Goal: Task Accomplishment & Management: Manage account settings

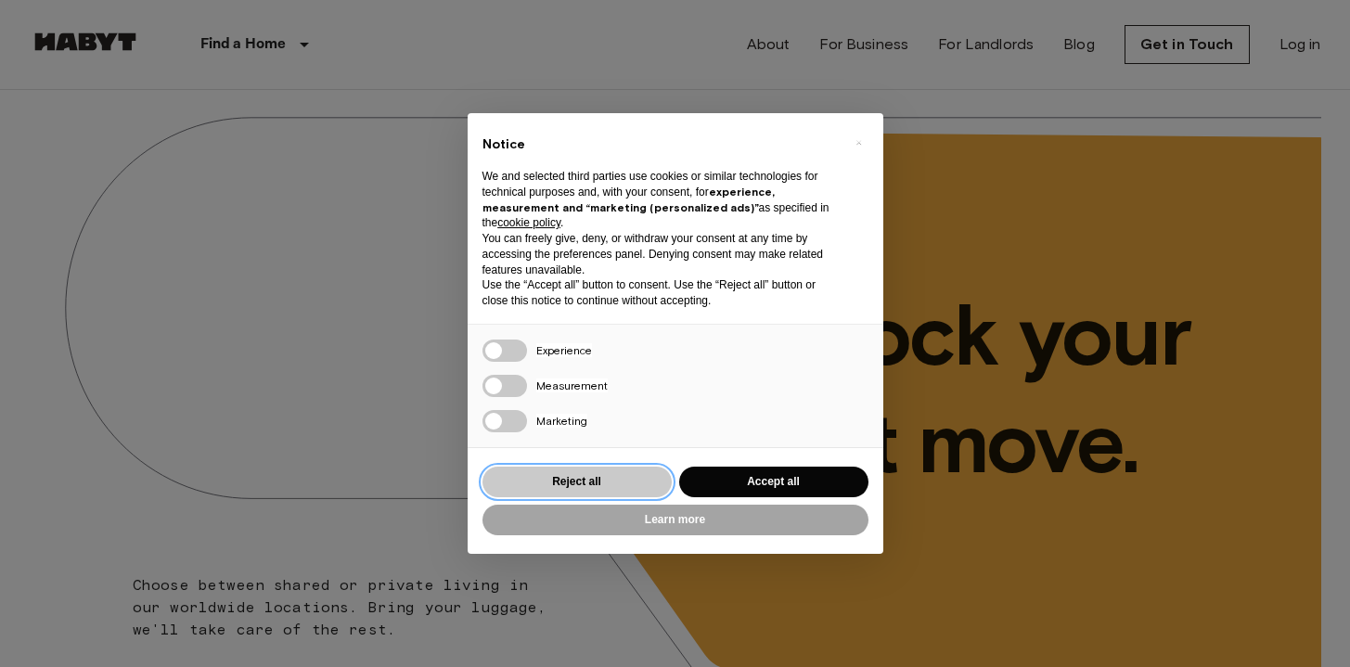
click at [648, 486] on button "Reject all" at bounding box center [577, 482] width 189 height 31
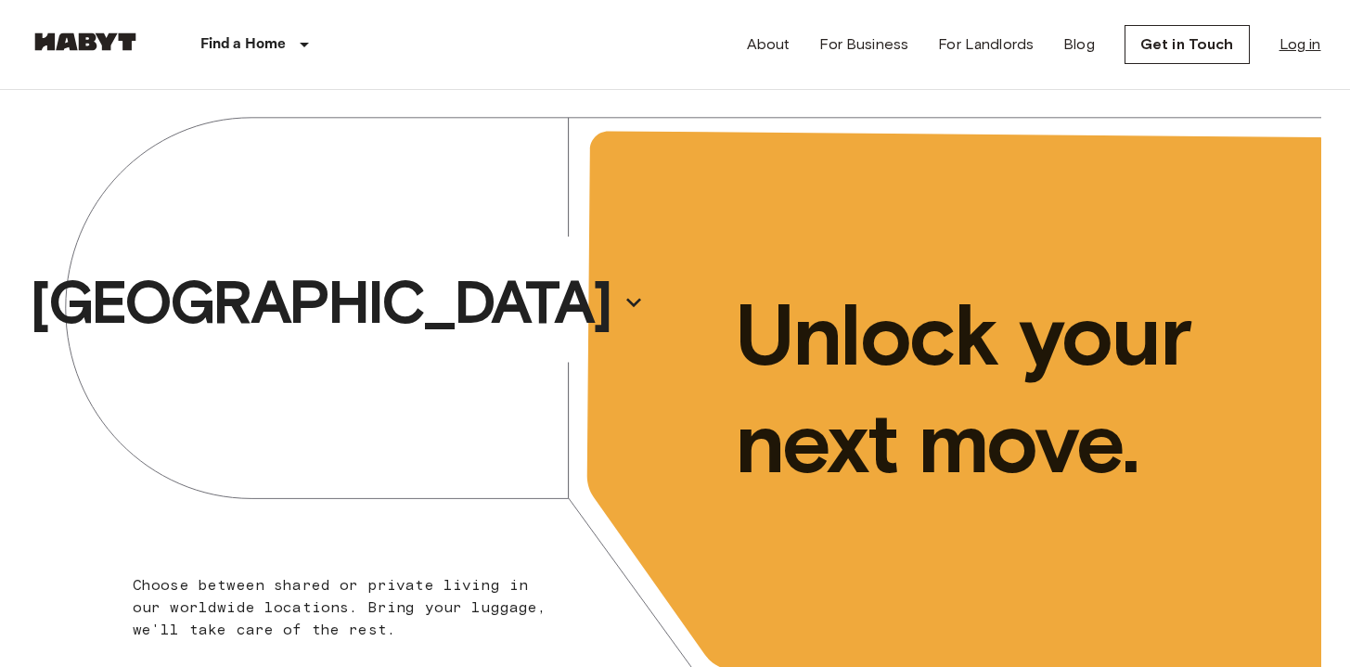
click at [1280, 50] on link "Log in" at bounding box center [1301, 44] width 42 height 22
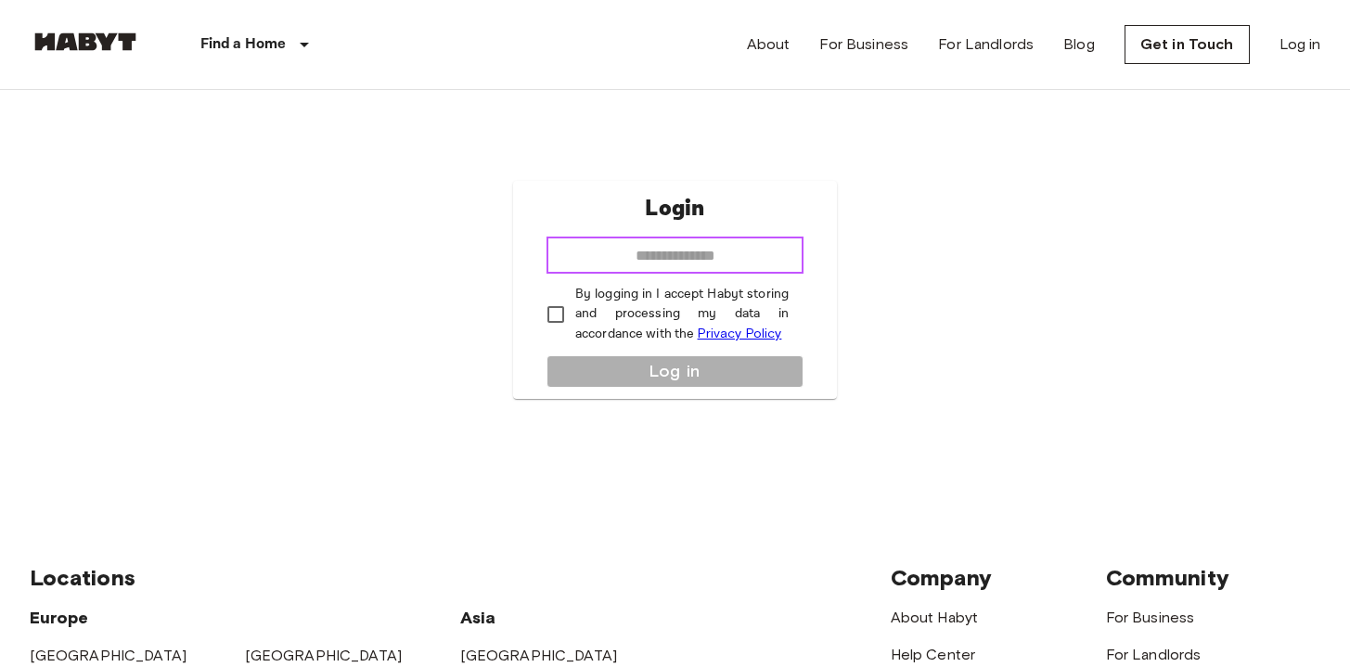
click at [657, 247] on input "email" at bounding box center [675, 255] width 257 height 37
type input "**********"
click at [578, 311] on p "By logging in I accept Habyt storing and processing my data in accordance with …" at bounding box center [681, 314] width 213 height 59
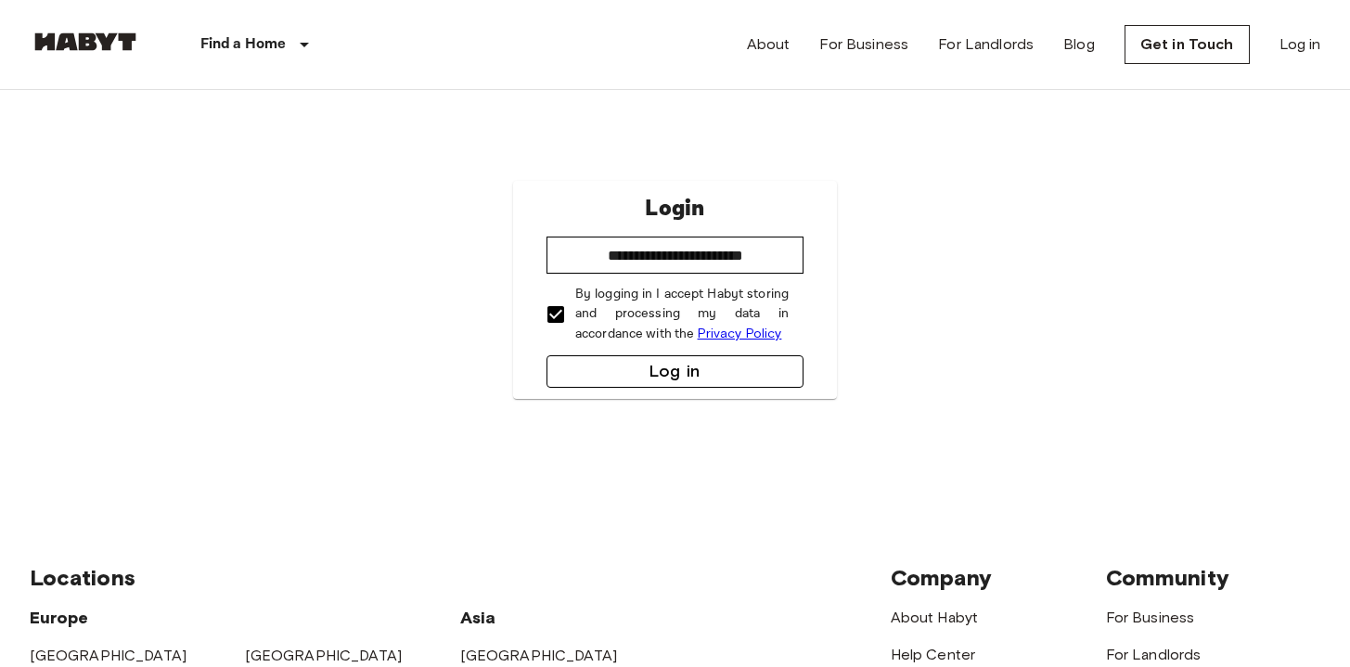
click at [594, 365] on button "Log in" at bounding box center [675, 371] width 257 height 32
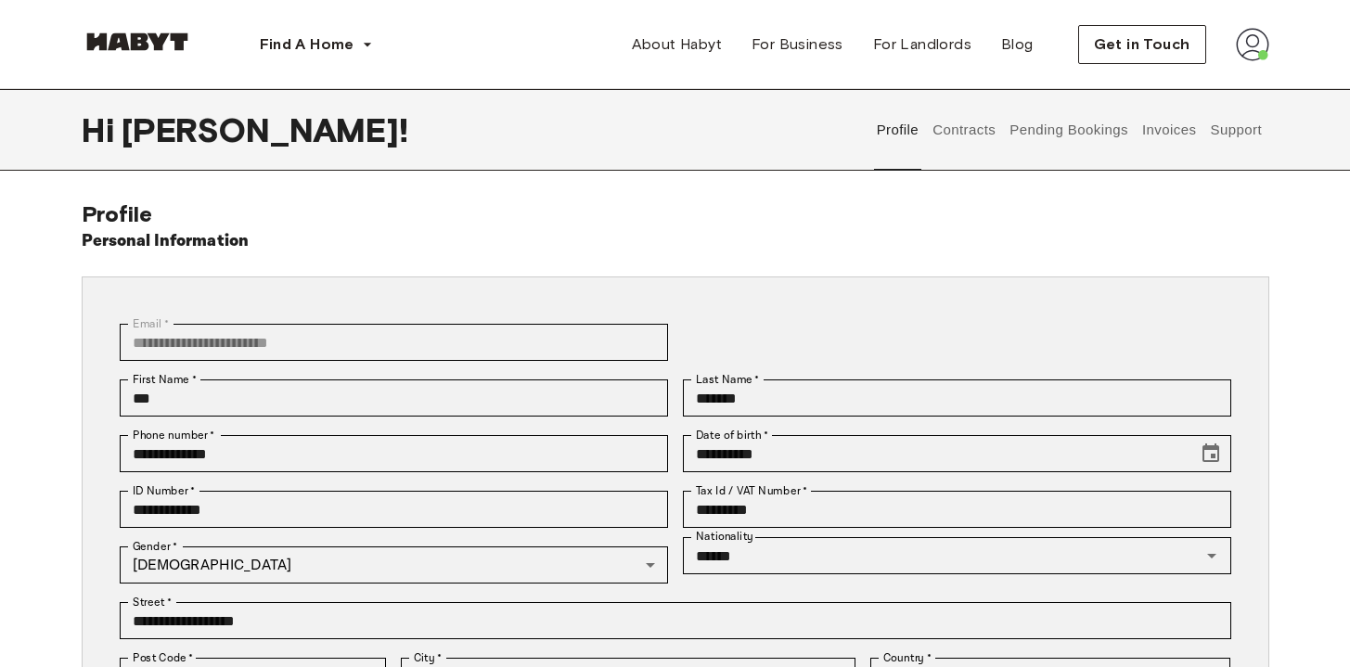
click at [977, 135] on button "Contracts" at bounding box center [965, 130] width 68 height 82
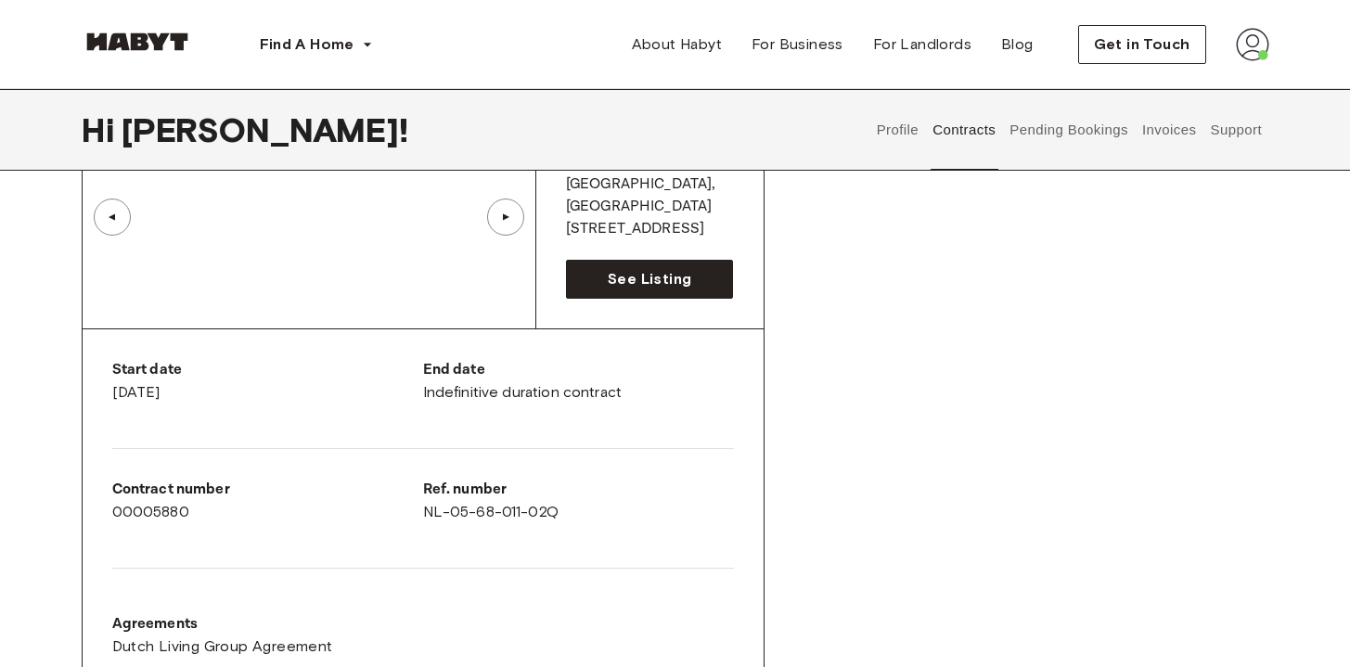
scroll to position [187, 0]
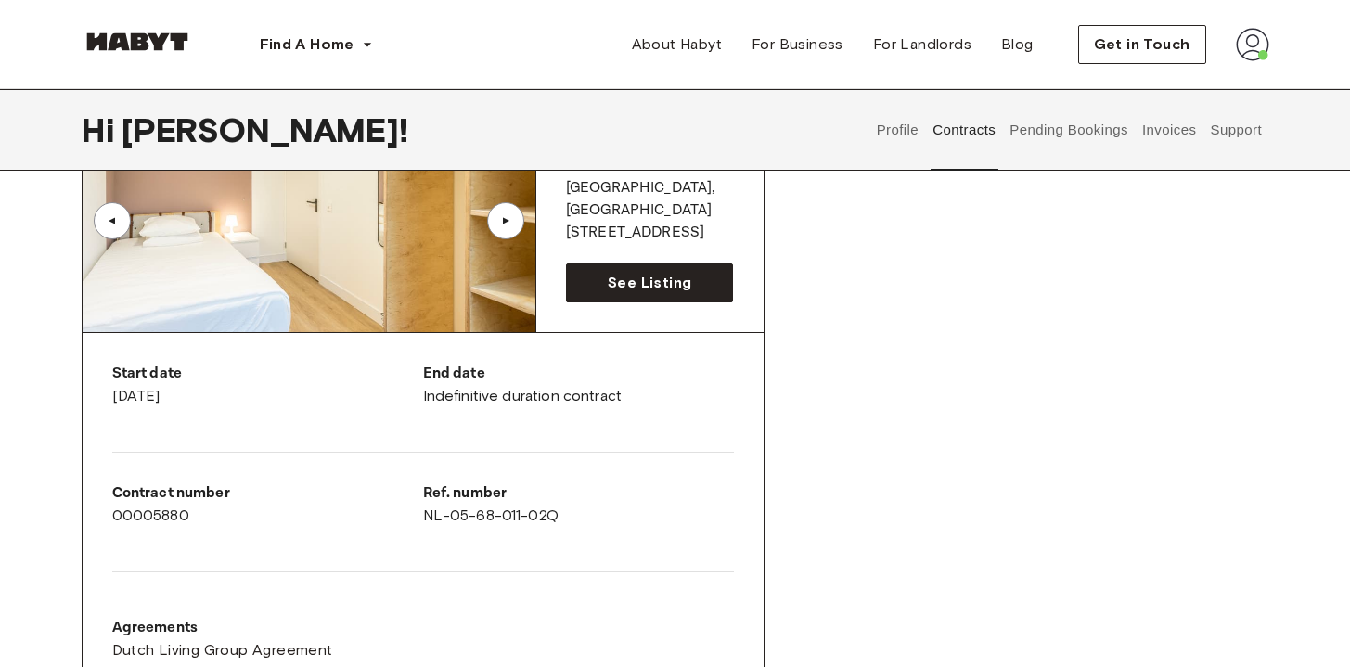
click at [507, 228] on div "▲" at bounding box center [505, 220] width 37 height 37
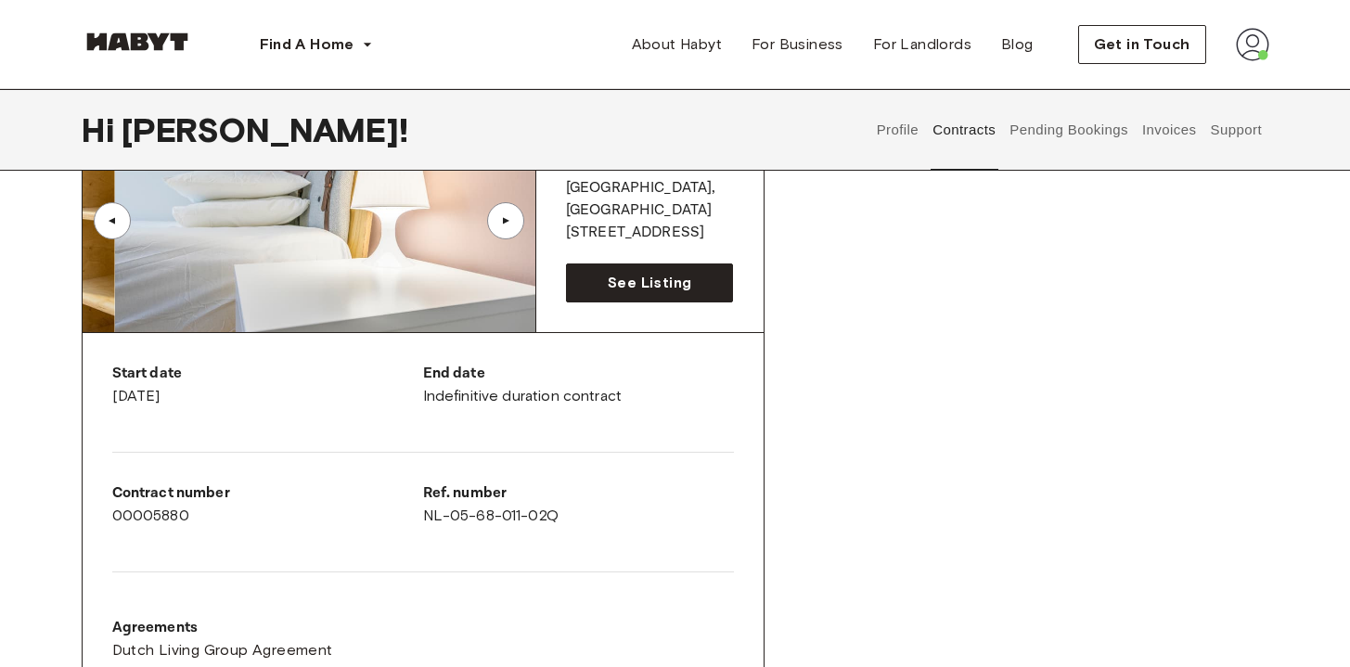
click at [507, 228] on div "▲" at bounding box center [505, 220] width 37 height 37
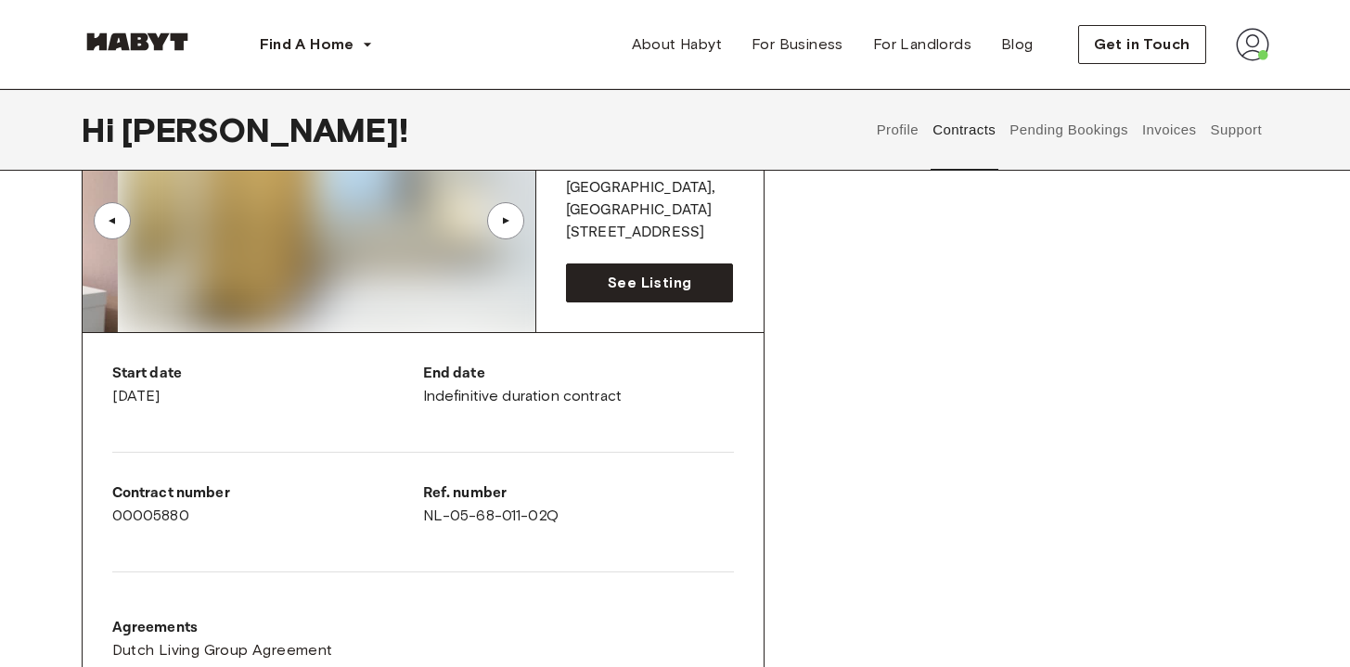
click at [507, 228] on div "▲" at bounding box center [505, 220] width 37 height 37
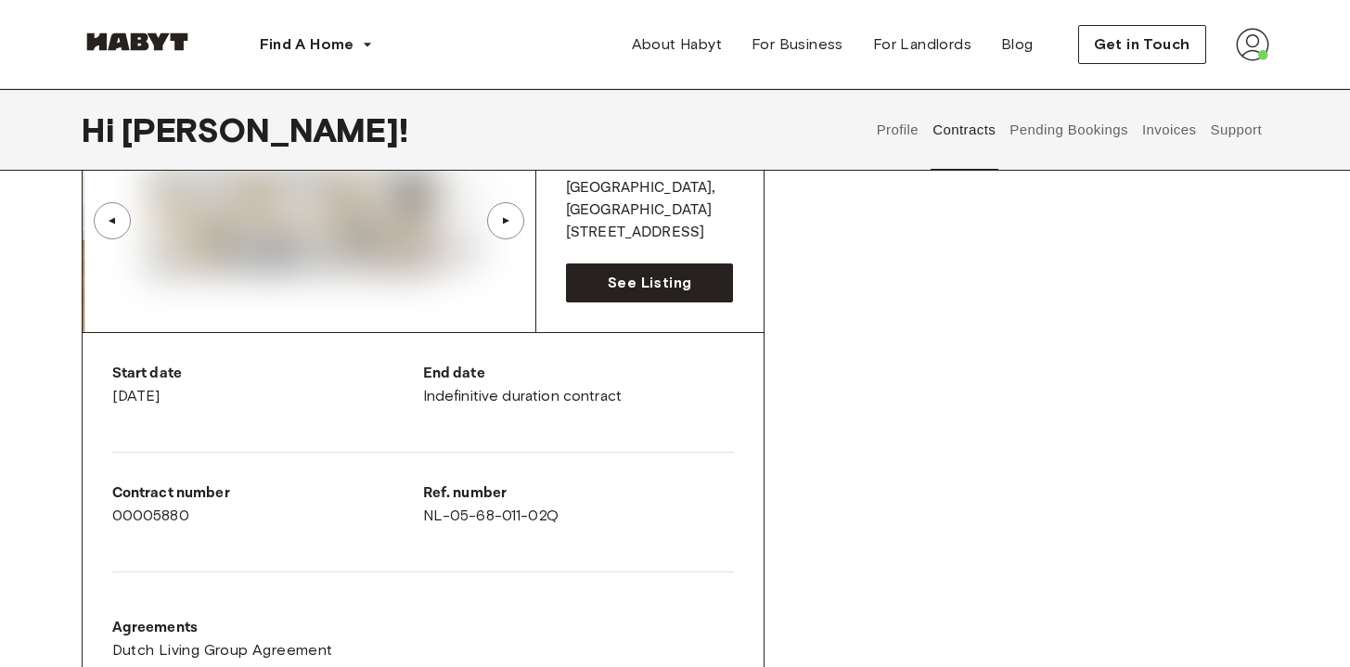
click at [1080, 141] on button "Pending Bookings" at bounding box center [1069, 130] width 123 height 82
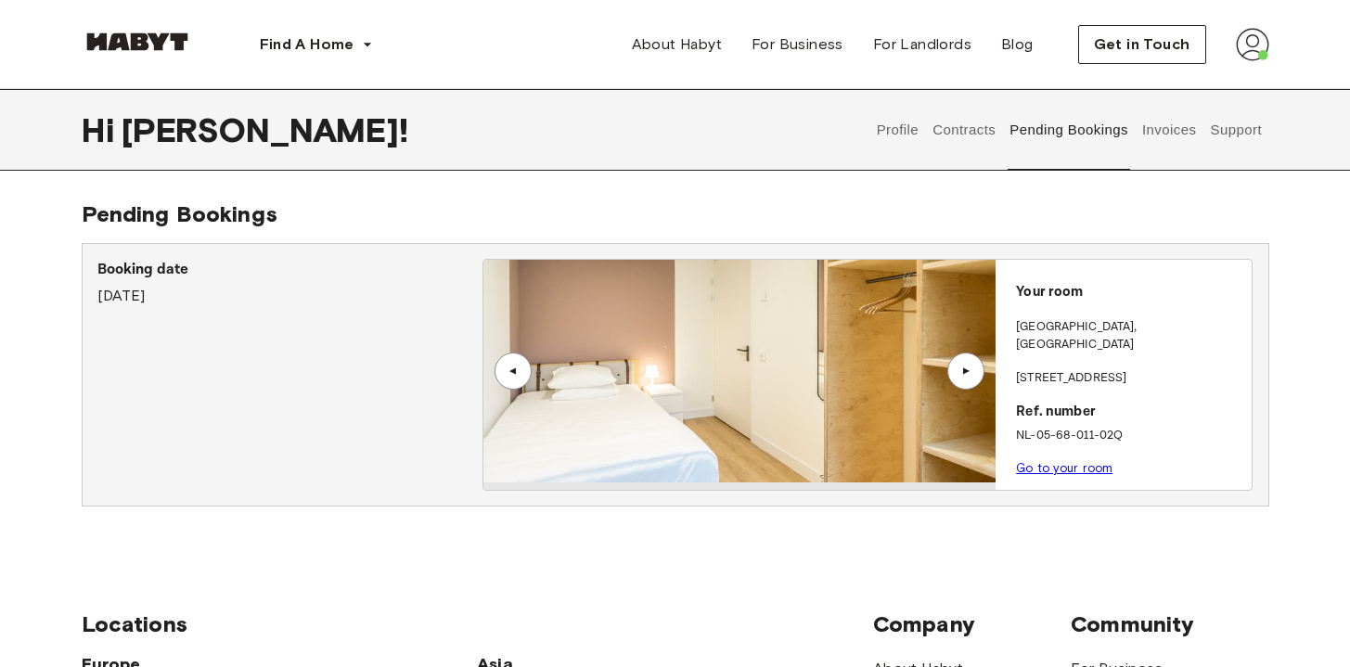
click at [1177, 138] on button "Invoices" at bounding box center [1169, 130] width 58 height 82
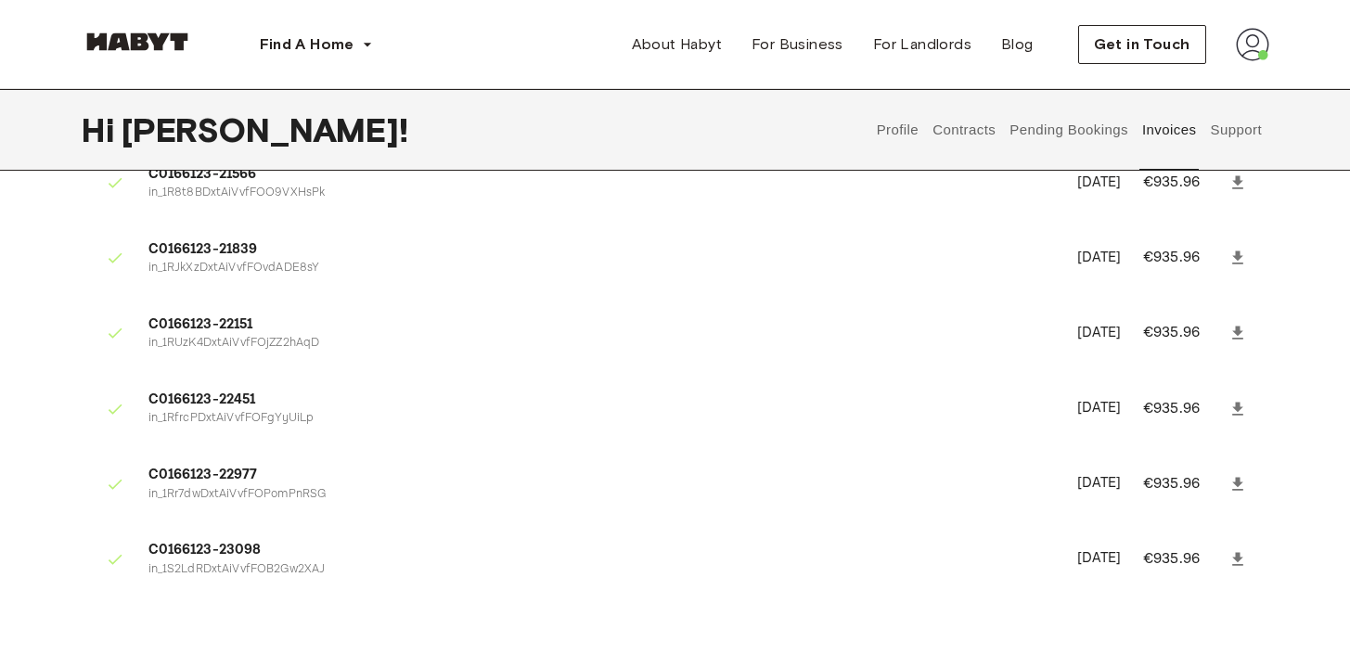
scroll to position [3710, 0]
click at [1232, 107] on button "Support" at bounding box center [1236, 130] width 57 height 82
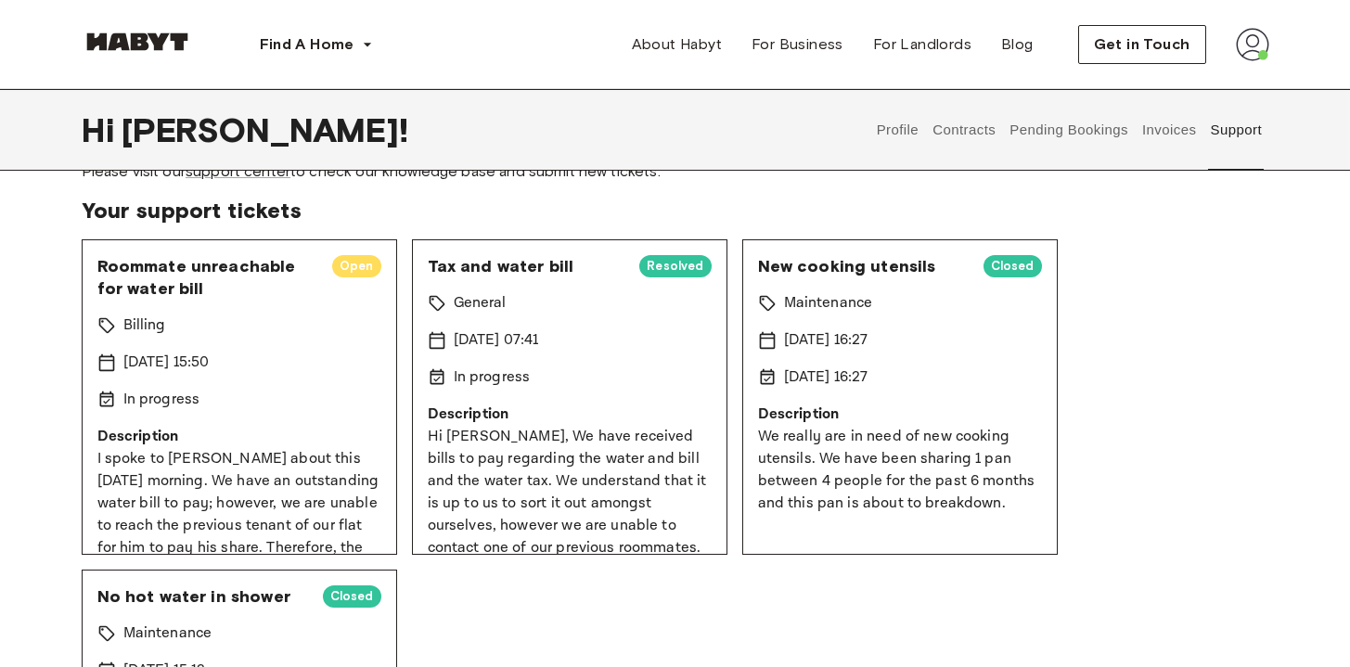
scroll to position [86, 0]
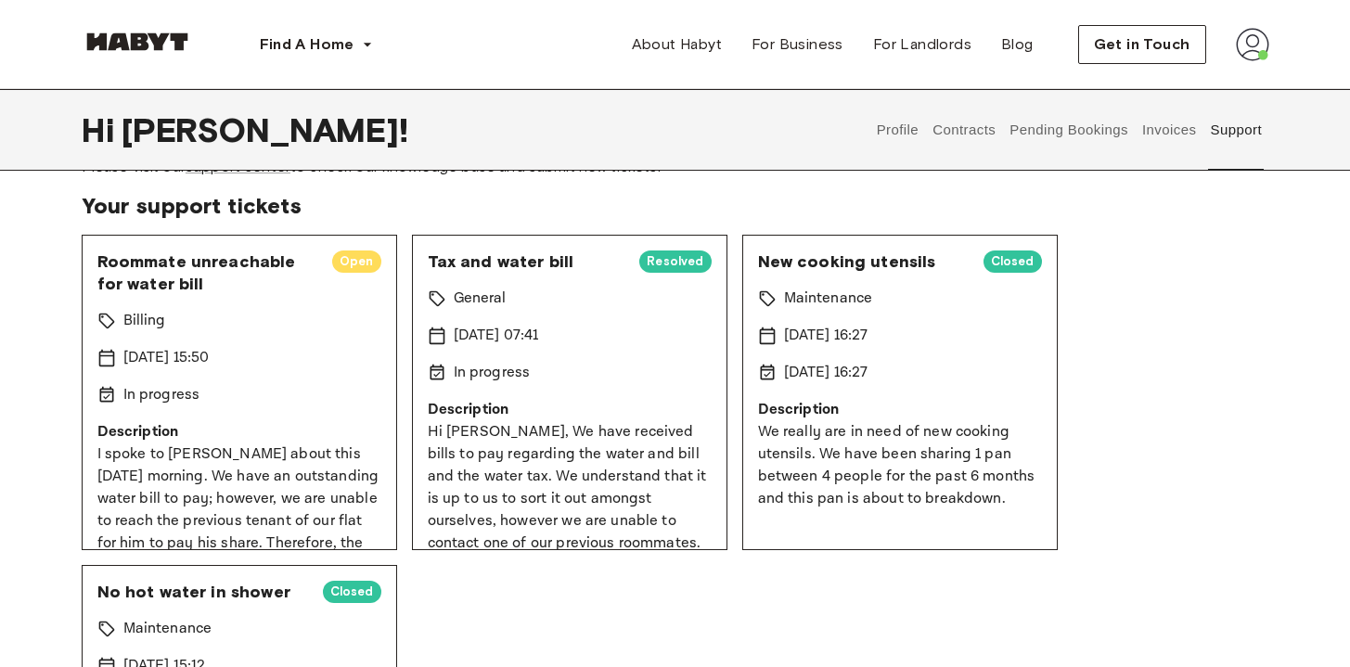
click at [886, 130] on button "Profile" at bounding box center [897, 130] width 47 height 82
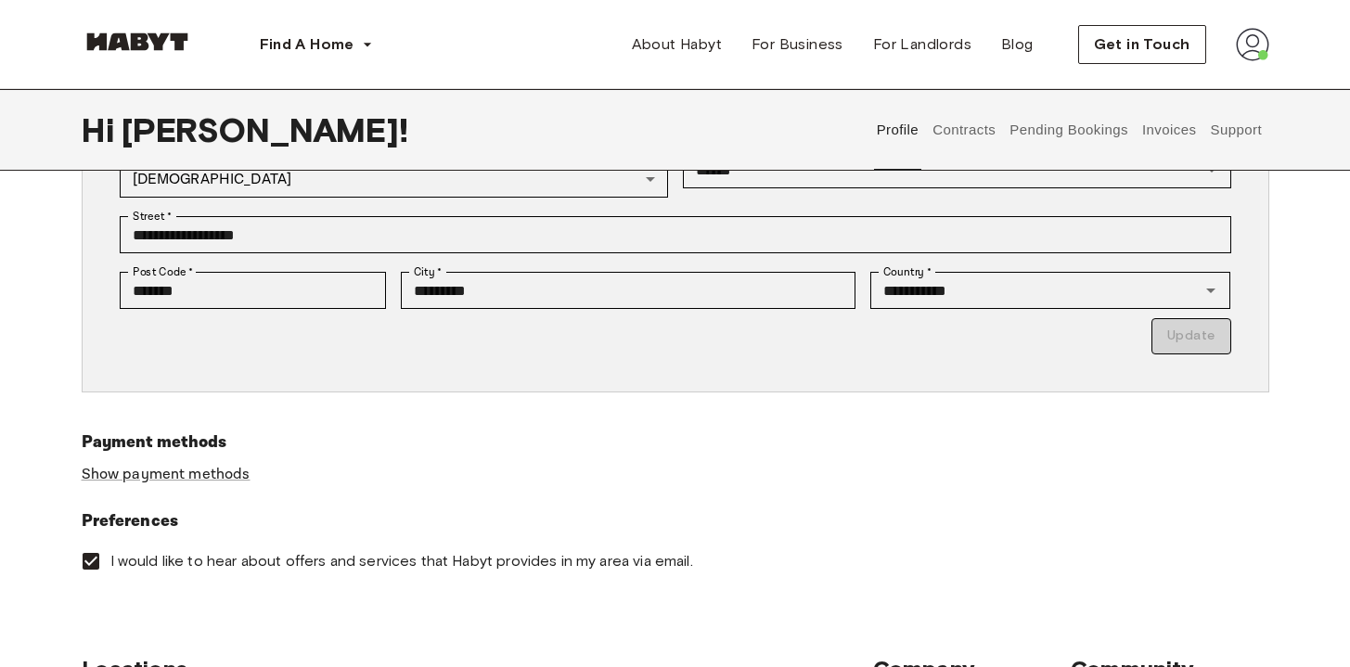
scroll to position [366, 0]
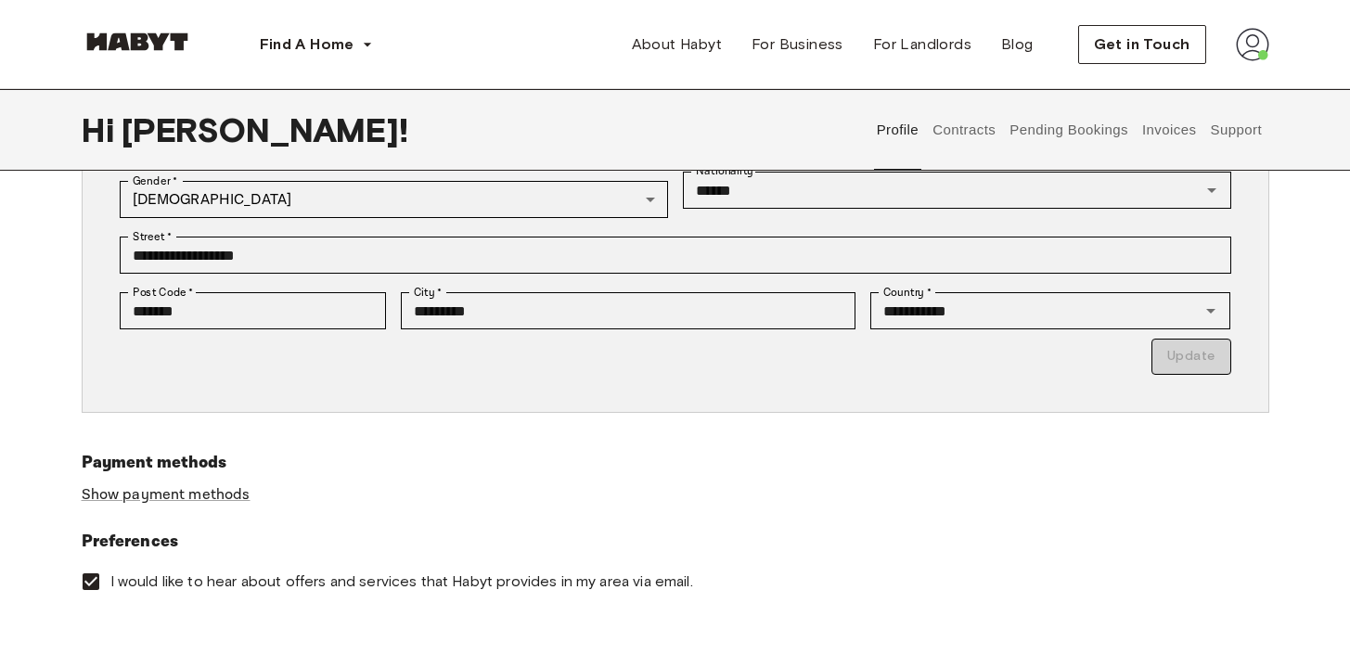
click at [948, 126] on button "Contracts" at bounding box center [965, 130] width 68 height 82
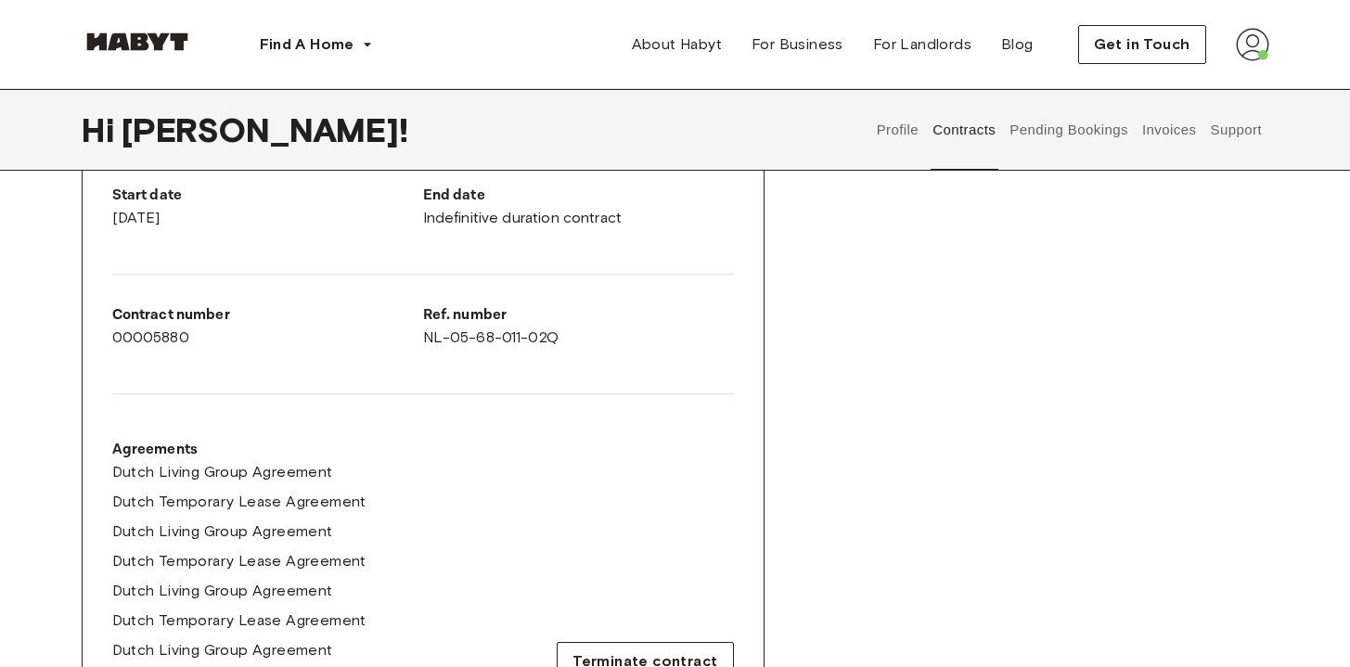
click at [993, 537] on div "Rent contract - 00005880 Activated ▲ ▲ Your Stay [GEOGRAPHIC_DATA] , [STREET_AD…" at bounding box center [676, 488] width 1188 height 1251
